Goal: Transaction & Acquisition: Purchase product/service

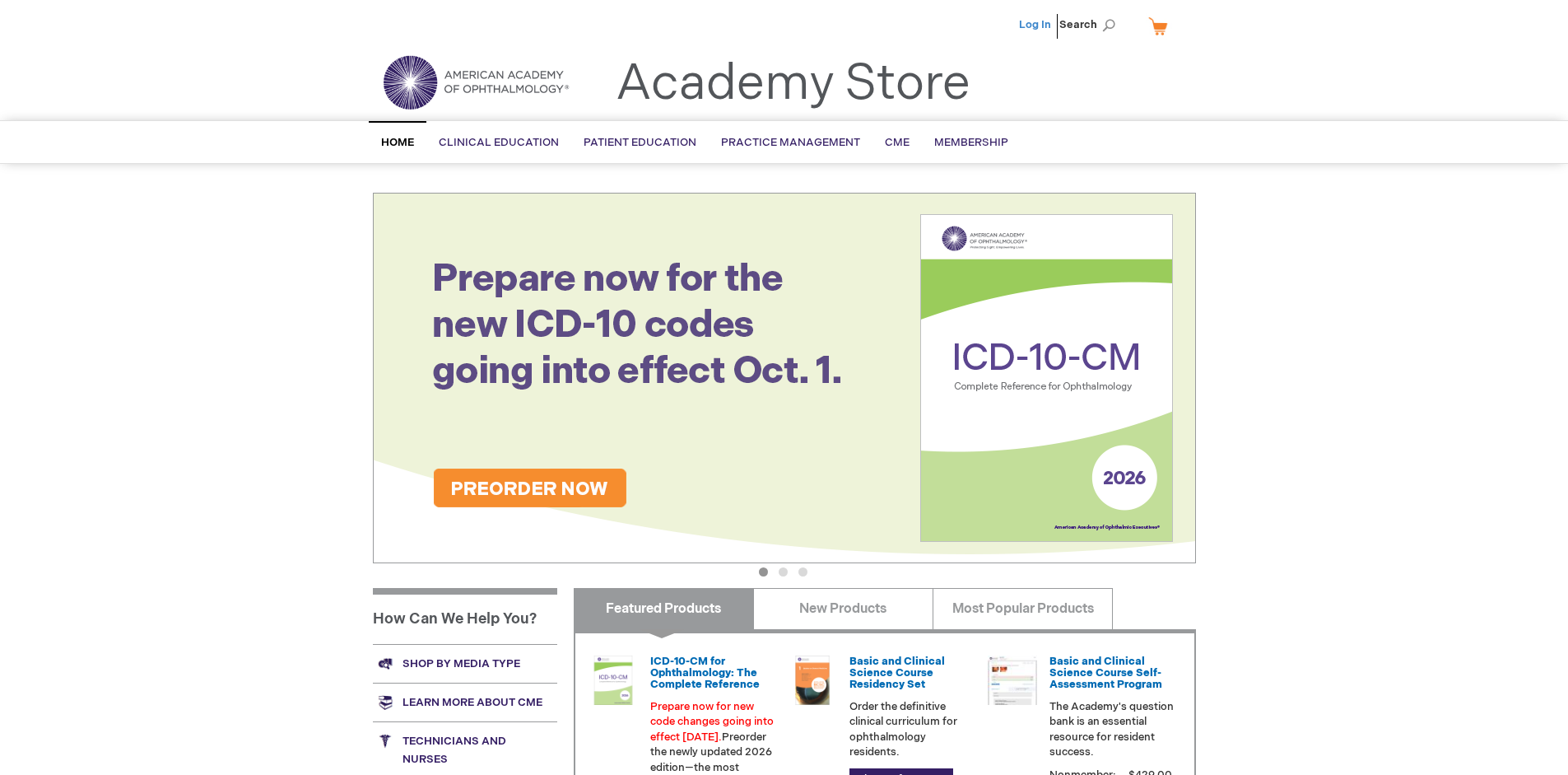
click at [1037, 25] on link "Log In" at bounding box center [1035, 25] width 32 height 14
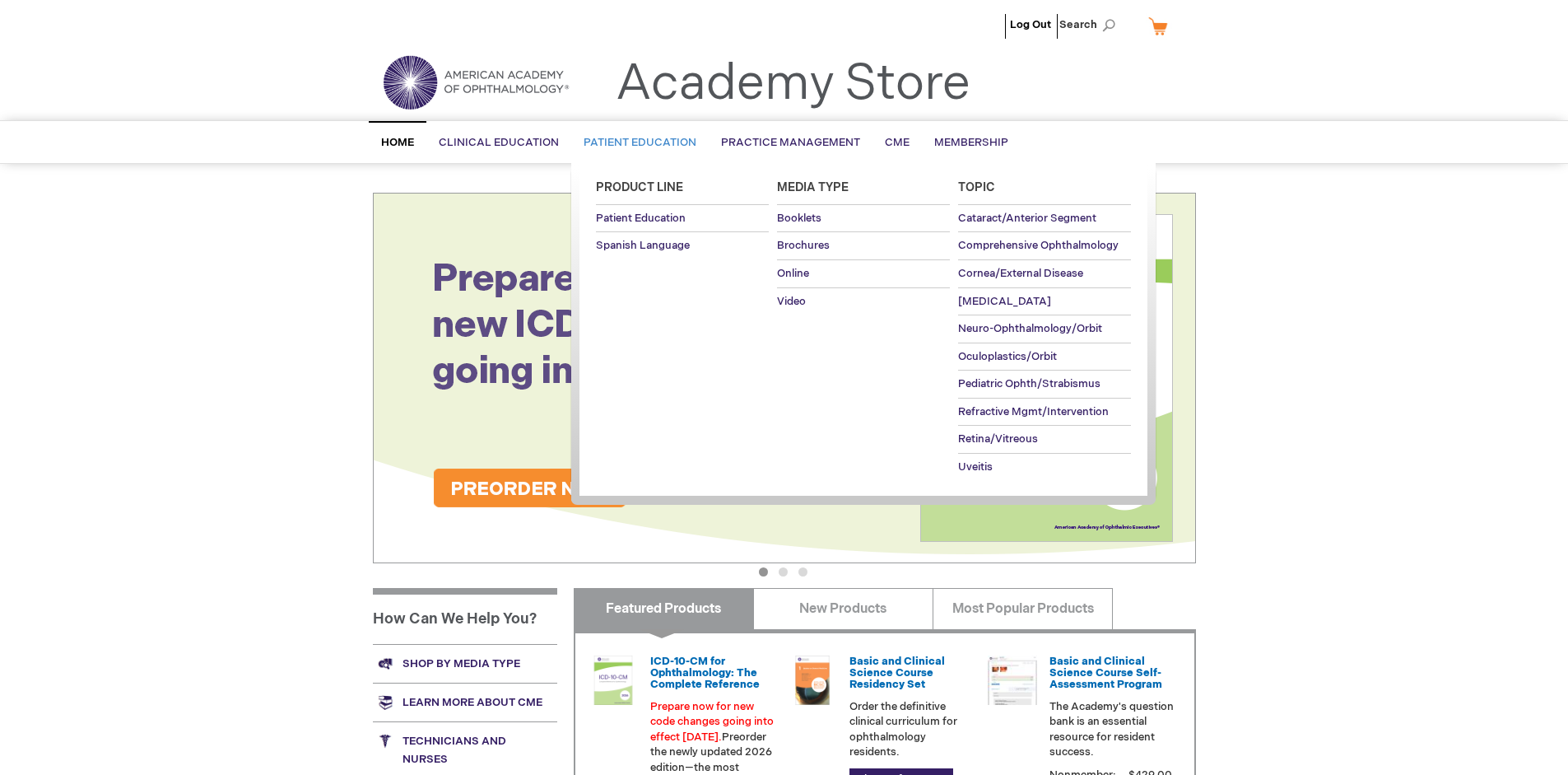
click at [636, 143] on span "Patient Education" at bounding box center [640, 143] width 113 height 14
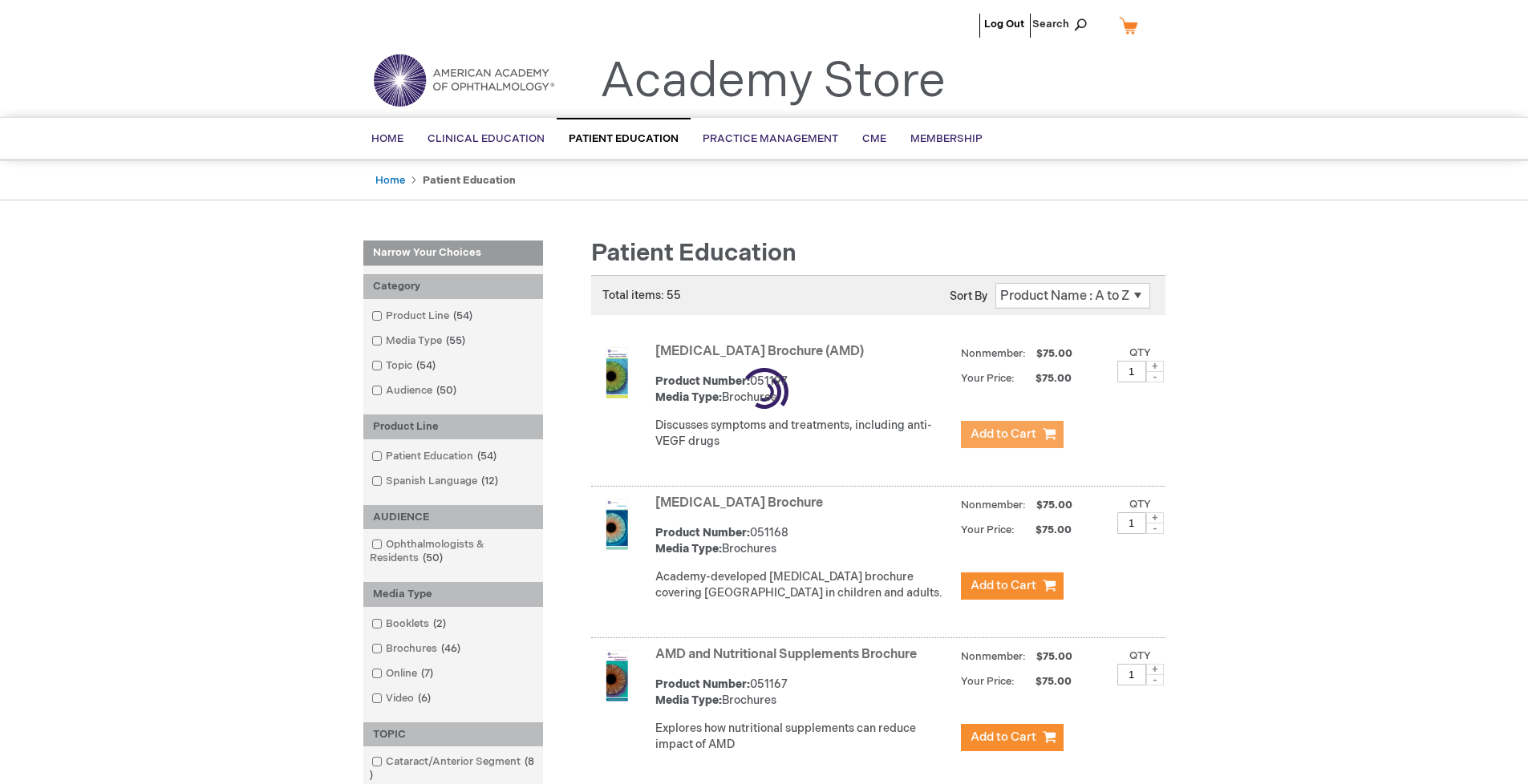
click at [1012, 434] on span "Add to Cart" at bounding box center [1004, 434] width 66 height 15
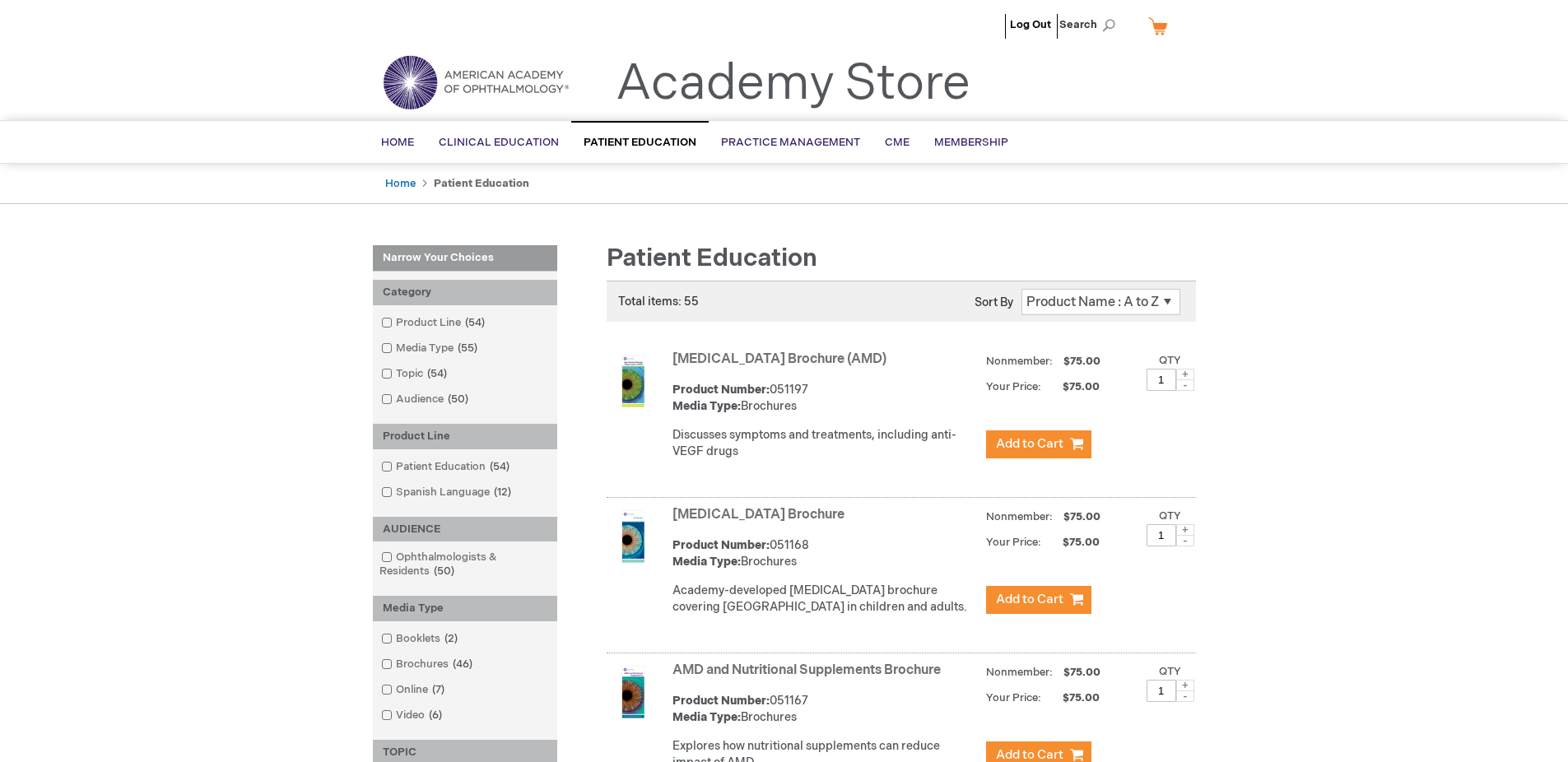
click at [810, 678] on link "AMD and Nutritional Supplements Brochure" at bounding box center [806, 670] width 268 height 15
